Goal: Information Seeking & Learning: Check status

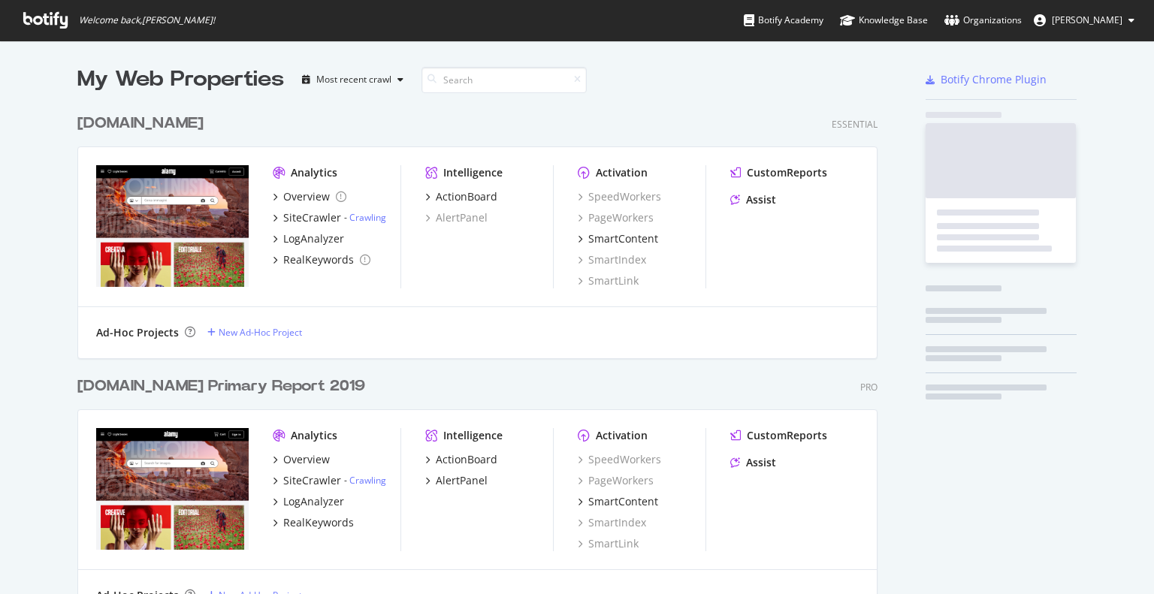
scroll to position [1413, 801]
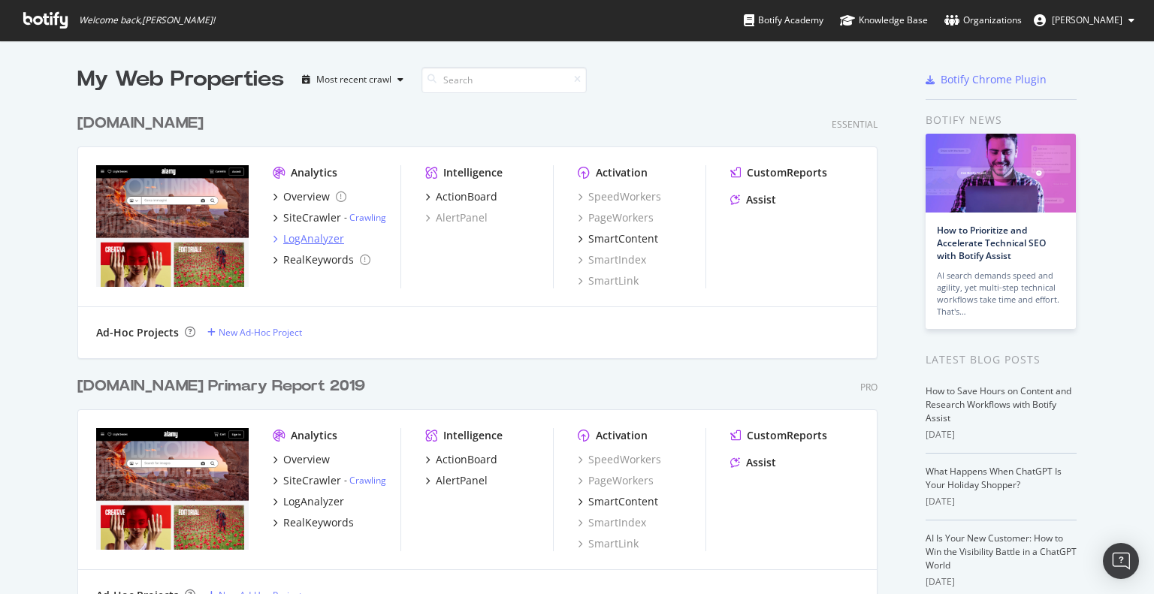
click at [299, 242] on div "LogAnalyzer" at bounding box center [313, 238] width 61 height 15
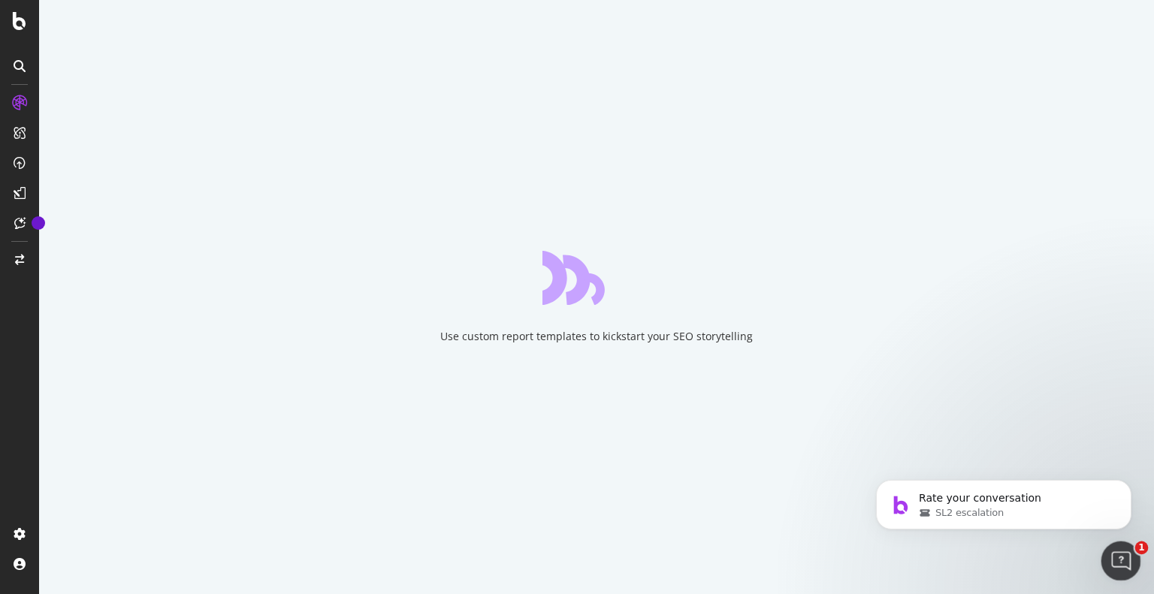
click at [1124, 560] on icon "Open Intercom Messenger" at bounding box center [1118, 559] width 25 height 25
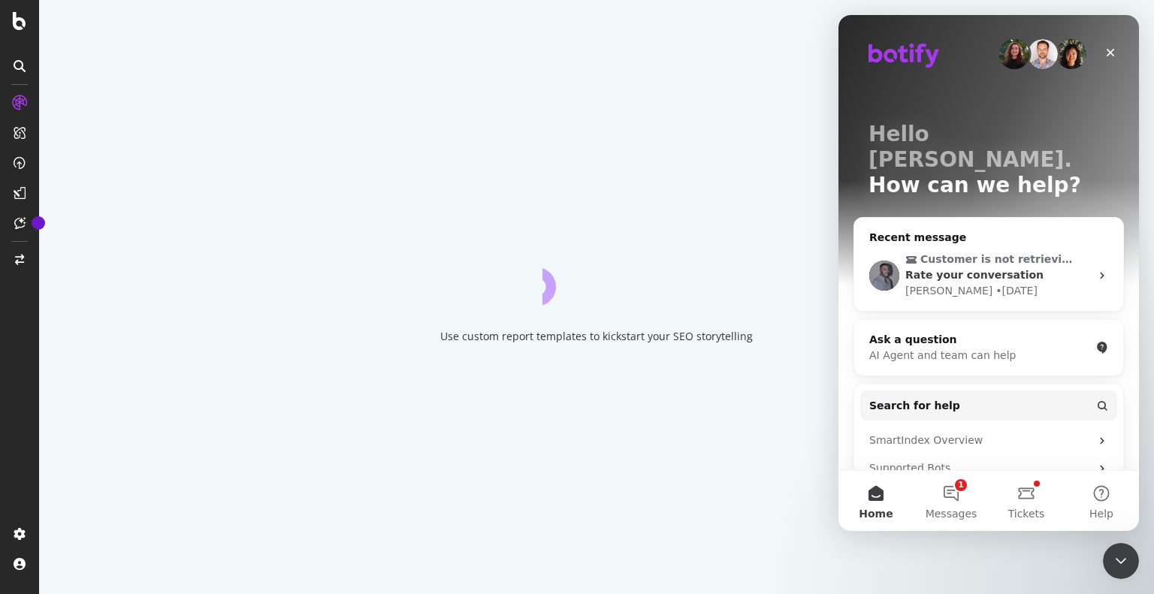
click at [984, 269] on span "Rate your conversation" at bounding box center [974, 275] width 138 height 12
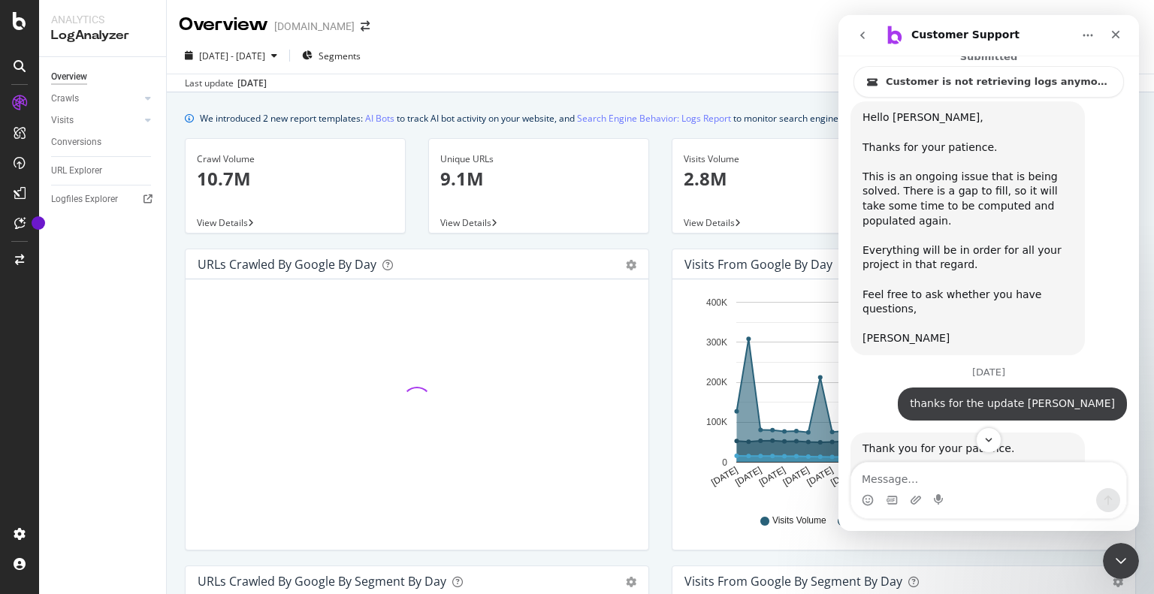
scroll to position [3731, 0]
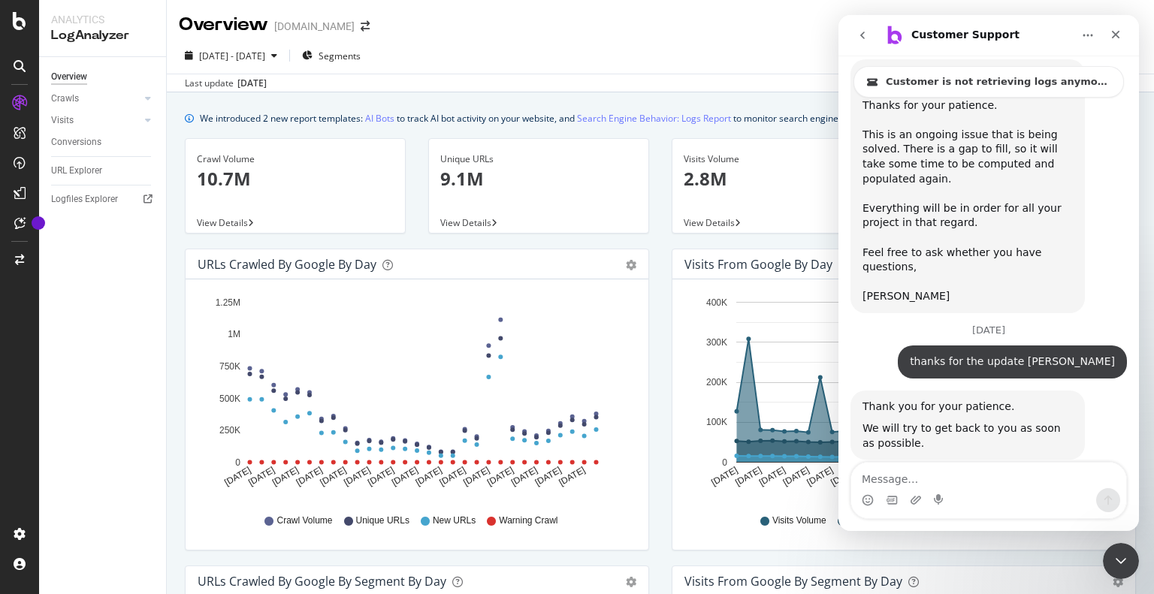
drag, startPoint x: 1134, startPoint y: 227, endPoint x: 1978, endPoint y: 465, distance: 876.4
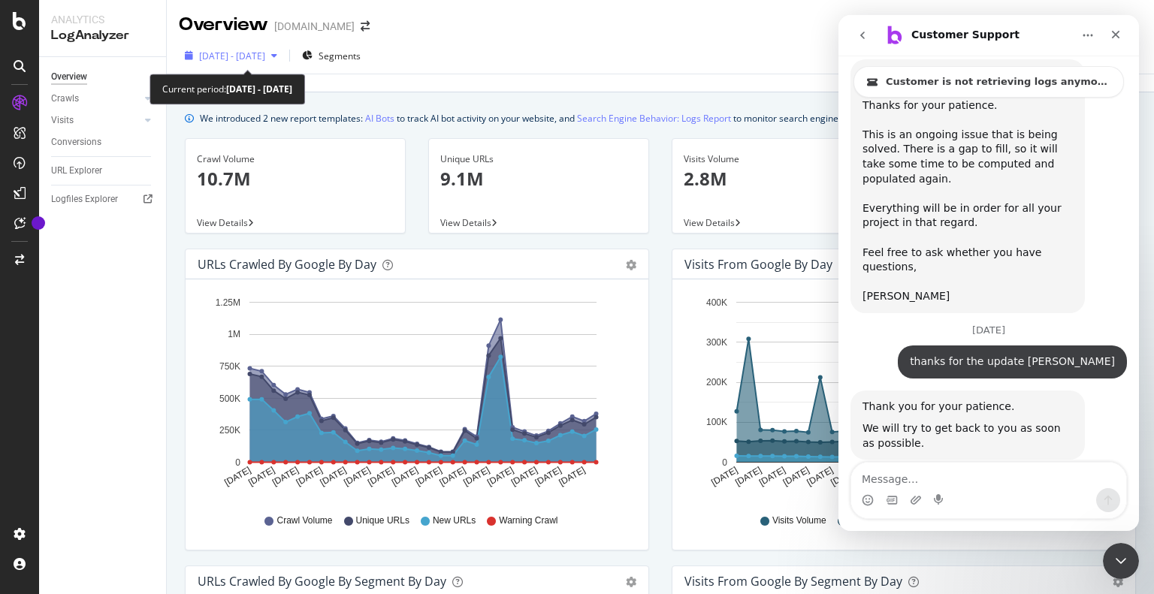
click at [250, 53] on span "2025 Aug. 8th - Sep. 6th" at bounding box center [232, 56] width 66 height 13
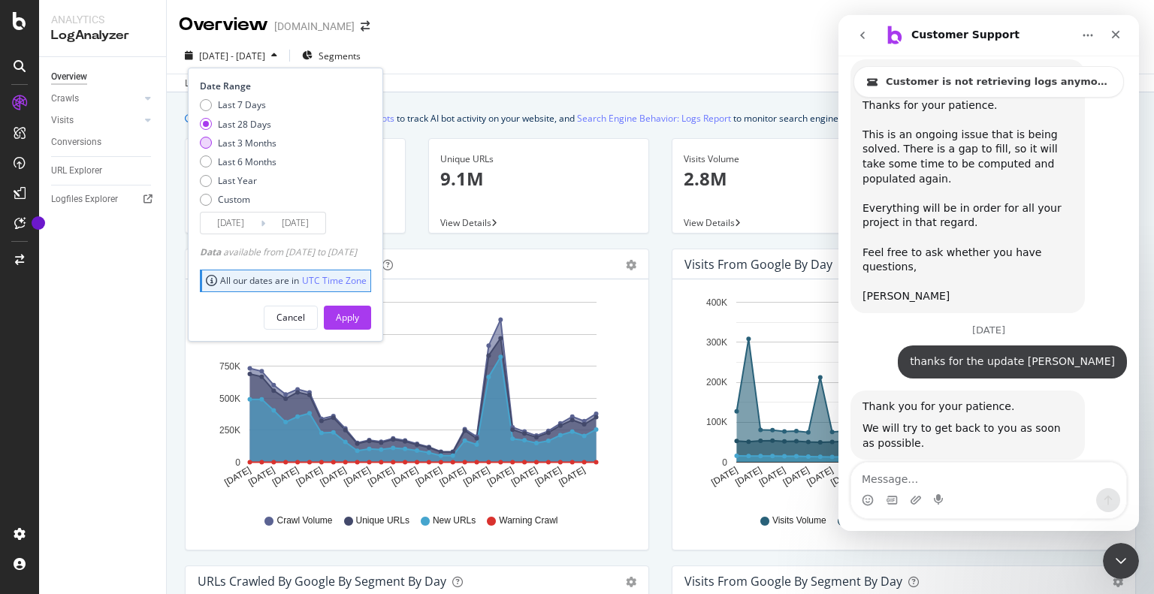
click at [241, 142] on div "Last 3 Months" at bounding box center [247, 143] width 59 height 13
type input "2025/06/07"
click at [359, 315] on div "Apply" at bounding box center [347, 317] width 23 height 13
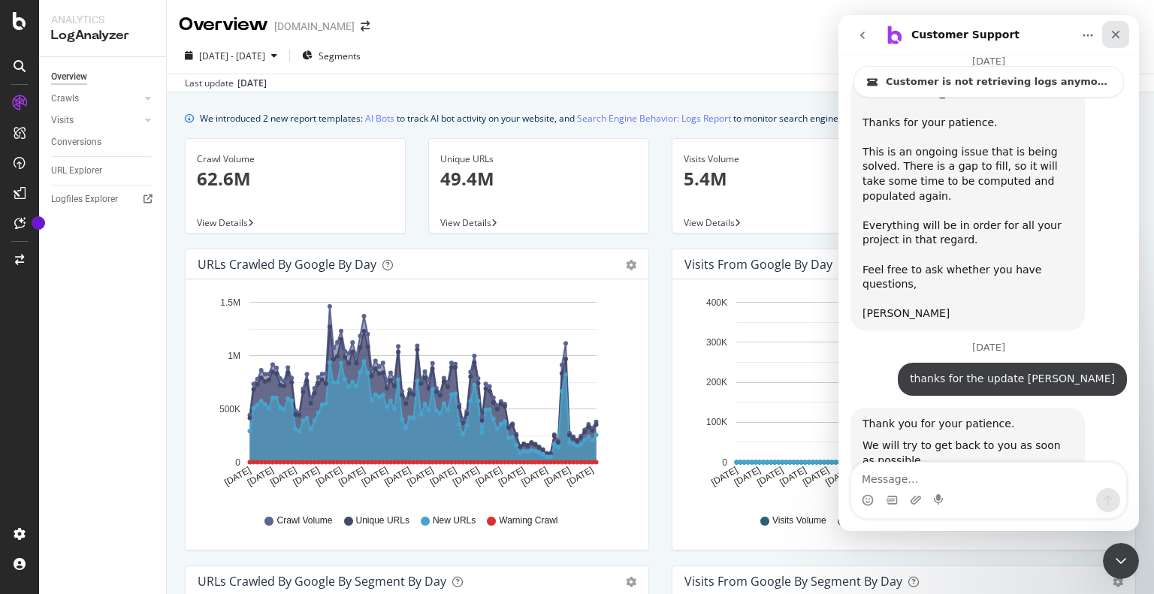
click at [1112, 34] on icon "Close" at bounding box center [1115, 35] width 12 height 12
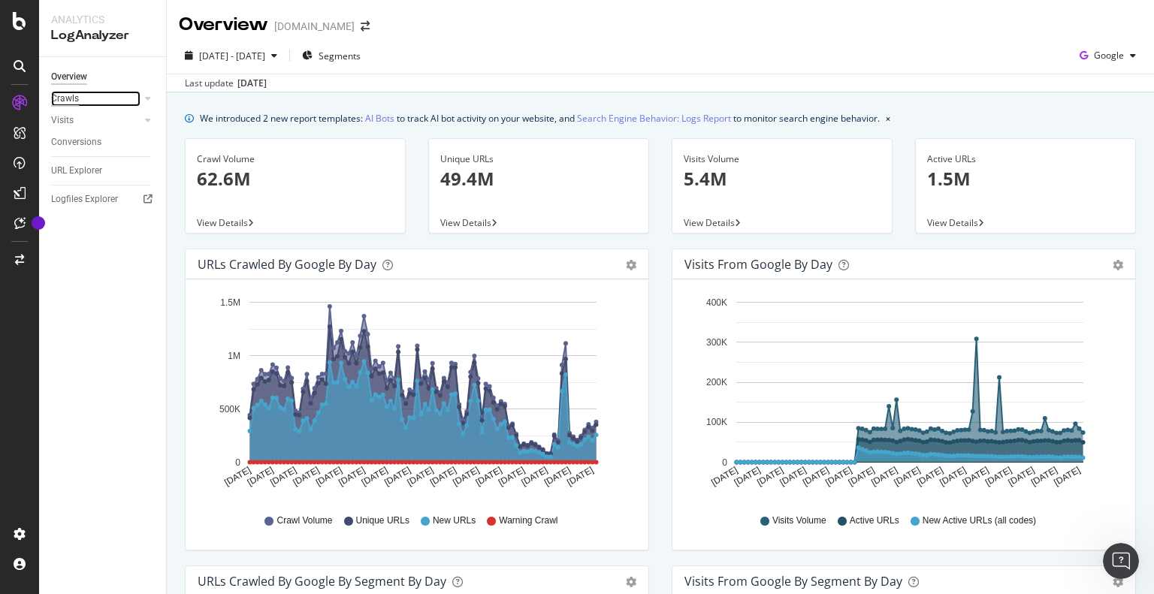
click at [74, 95] on div "Crawls" at bounding box center [65, 99] width 28 height 16
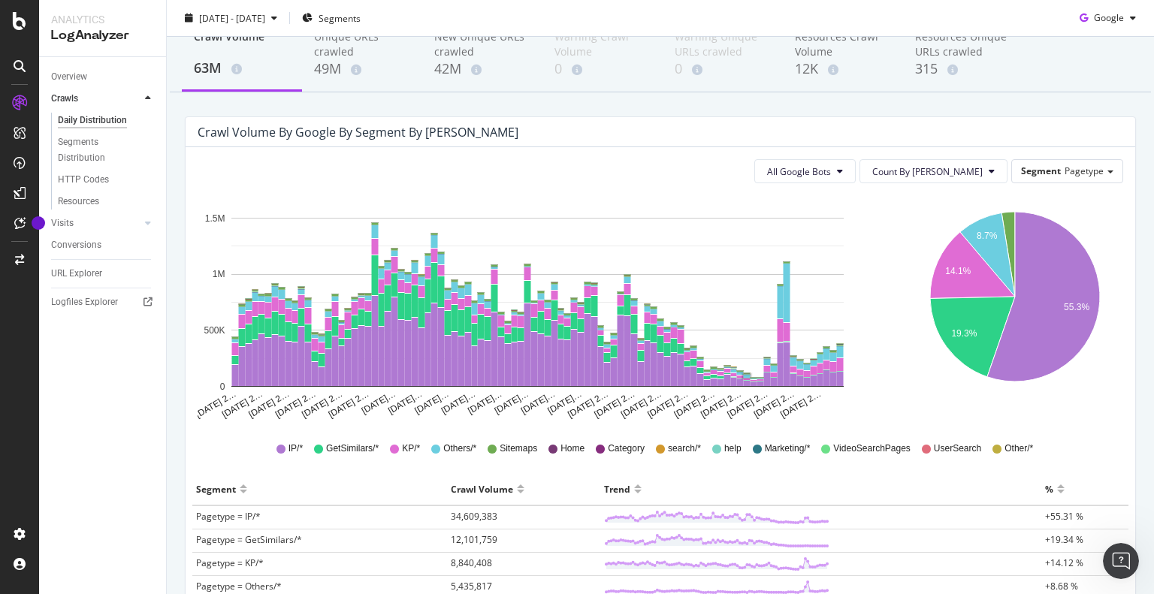
scroll to position [300, 0]
